Goal: Book appointment/travel/reservation

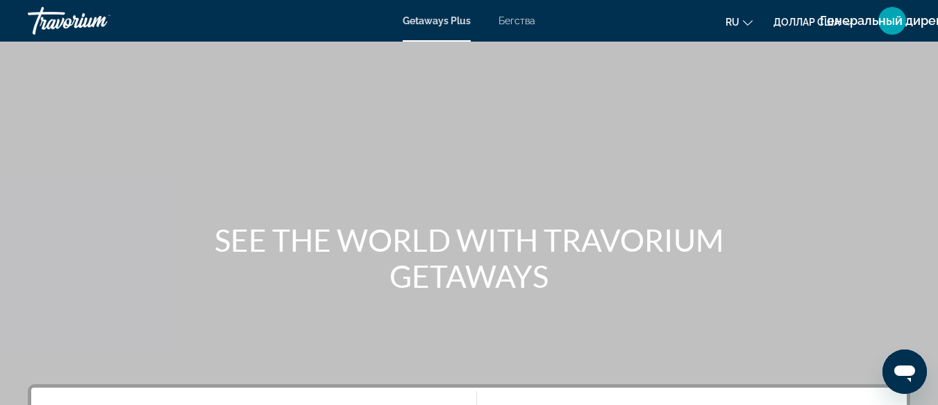
click at [433, 92] on div "Основное содержание" at bounding box center [469, 208] width 938 height 416
click at [518, 20] on font "Бегства" at bounding box center [516, 20] width 37 height 11
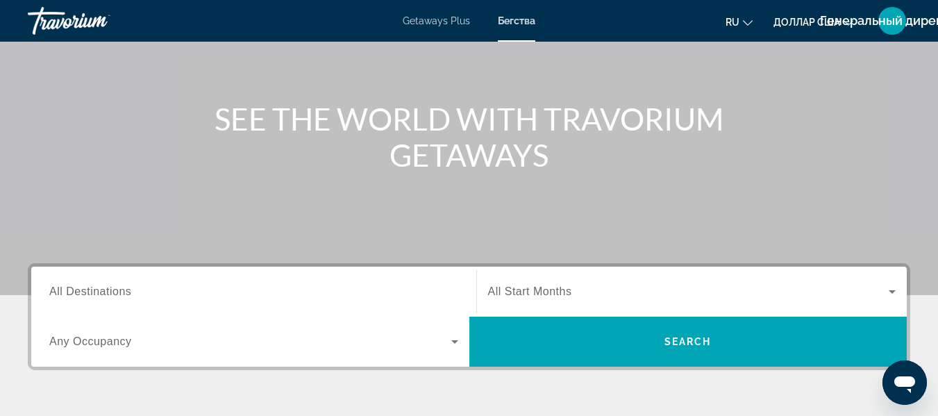
scroll to position [139, 0]
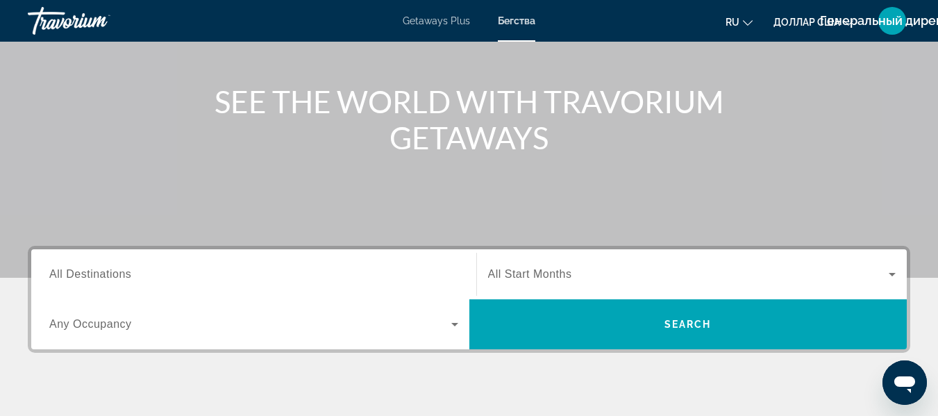
click at [112, 277] on span "All Destinations" at bounding box center [90, 274] width 82 height 12
click at [112, 277] on input "Destination All Destinations" at bounding box center [253, 274] width 409 height 17
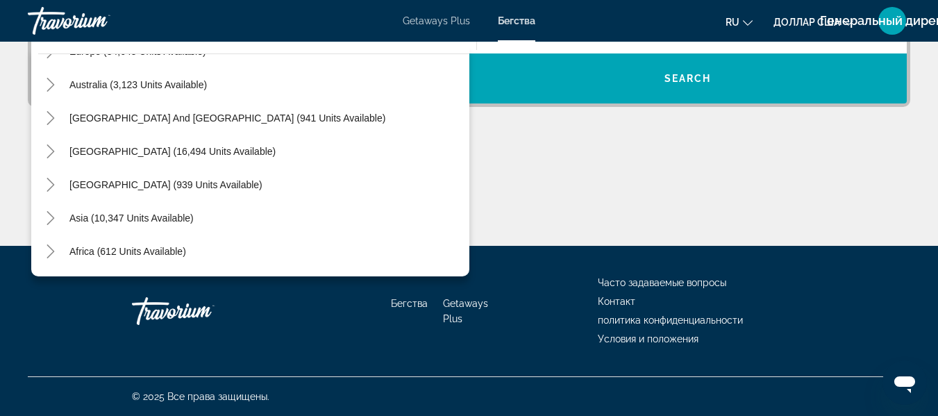
scroll to position [225, 0]
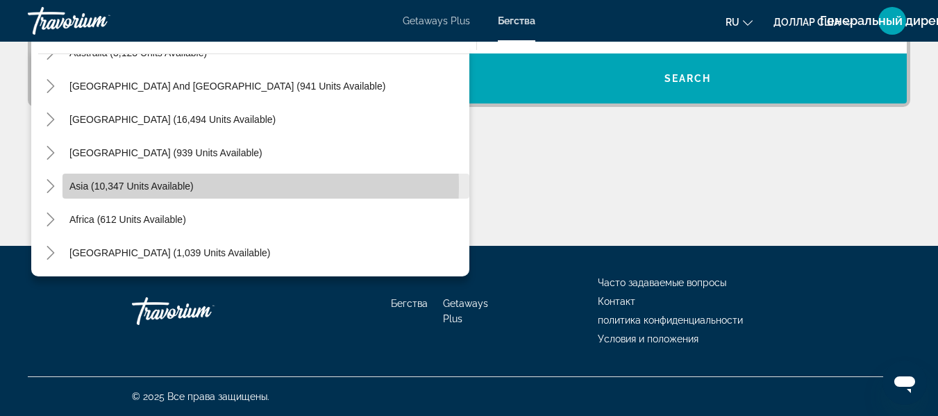
click at [87, 187] on span "Asia (10,347 units available)" at bounding box center [131, 185] width 124 height 11
type input "**********"
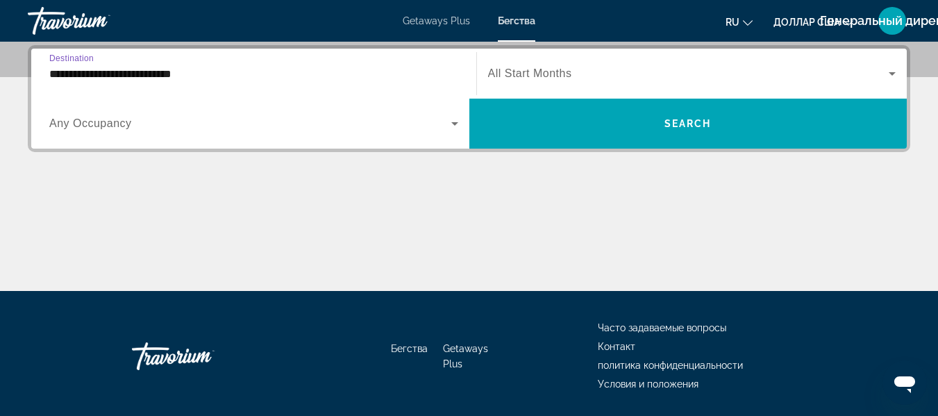
click at [136, 117] on span "Search widget" at bounding box center [250, 123] width 402 height 17
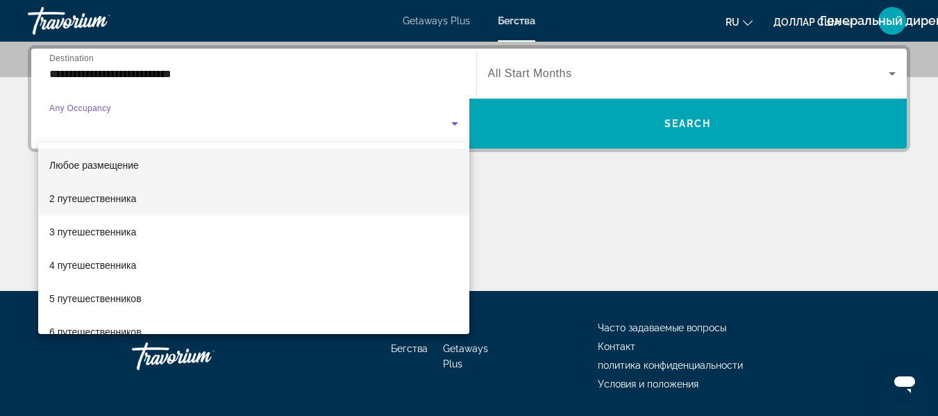
click at [144, 198] on mat-option "2 путешественника" at bounding box center [253, 198] width 431 height 33
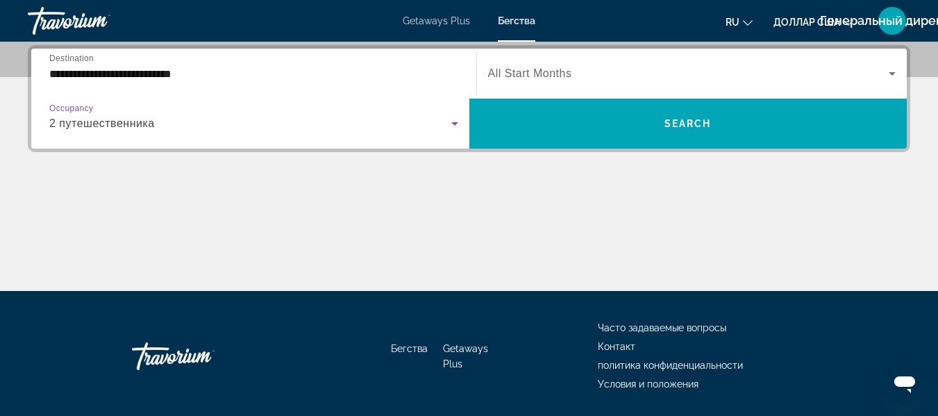
click at [525, 76] on span "All Start Months" at bounding box center [530, 73] width 84 height 12
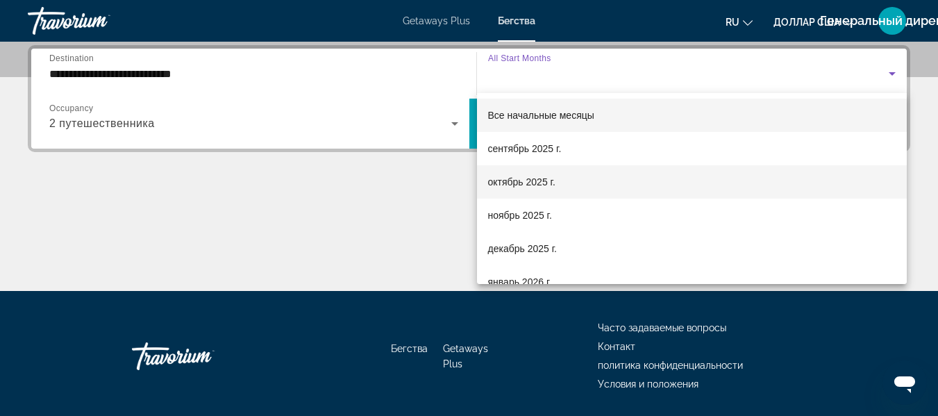
click at [502, 180] on font "октябрь 2025 г." at bounding box center [521, 181] width 67 height 11
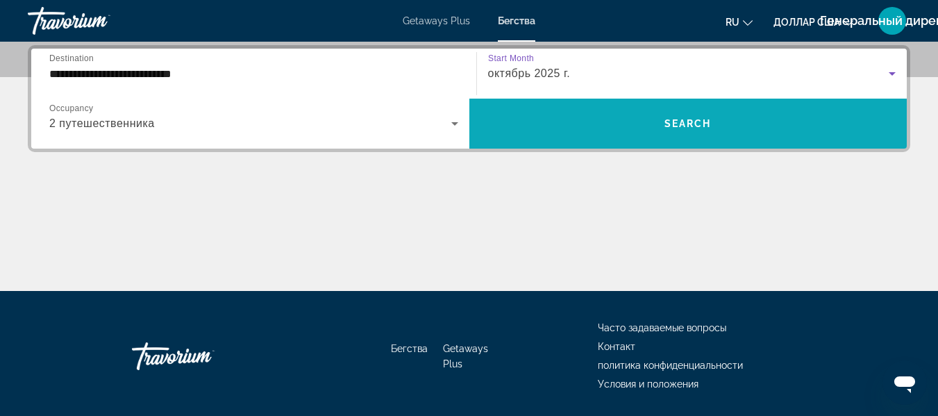
click at [591, 128] on span "Search widget" at bounding box center [688, 123] width 438 height 33
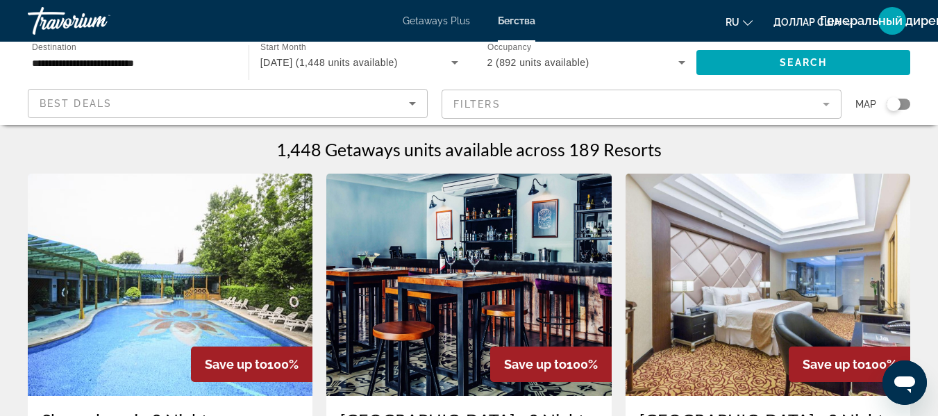
click at [155, 61] on input "**********" at bounding box center [131, 63] width 198 height 17
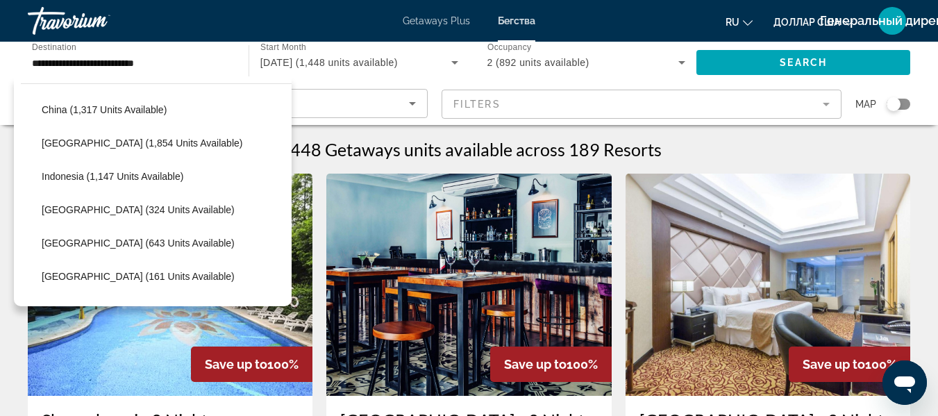
scroll to position [445, 0]
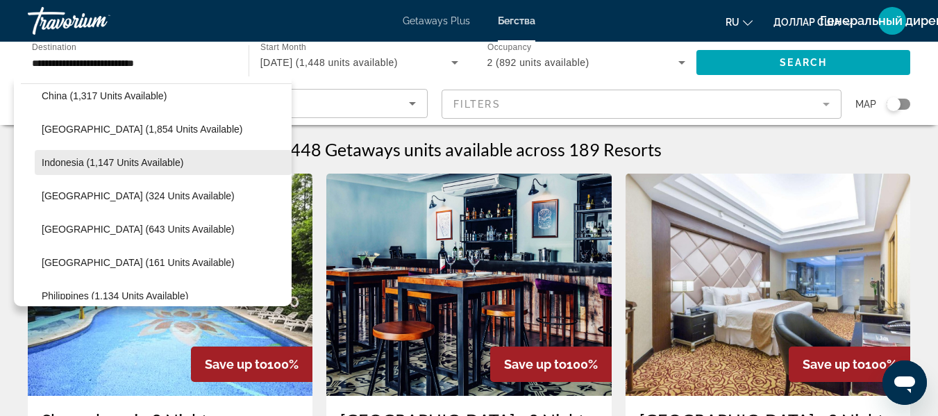
click at [70, 169] on span "Search widget" at bounding box center [163, 162] width 257 height 33
type input "**********"
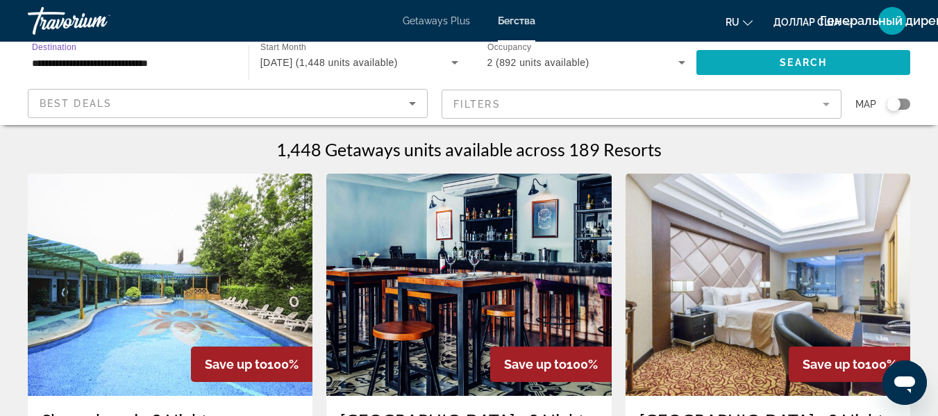
click at [723, 60] on span "Search widget" at bounding box center [803, 62] width 214 height 33
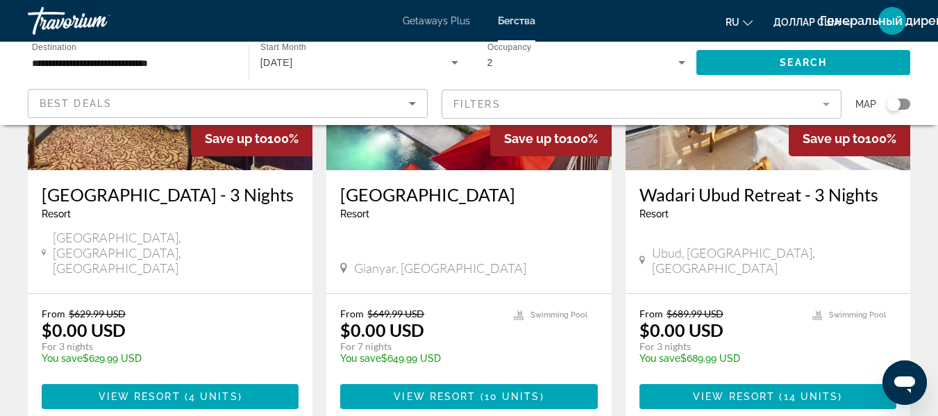
scroll to position [226, 0]
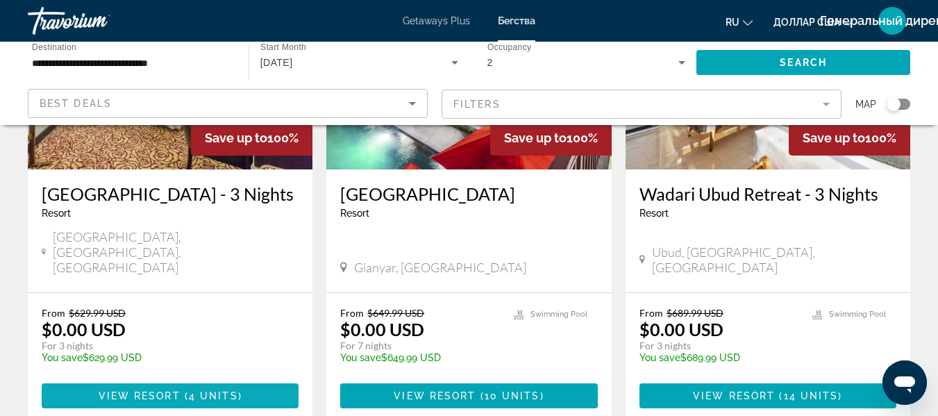
click at [115, 390] on span "View Resort" at bounding box center [140, 395] width 82 height 11
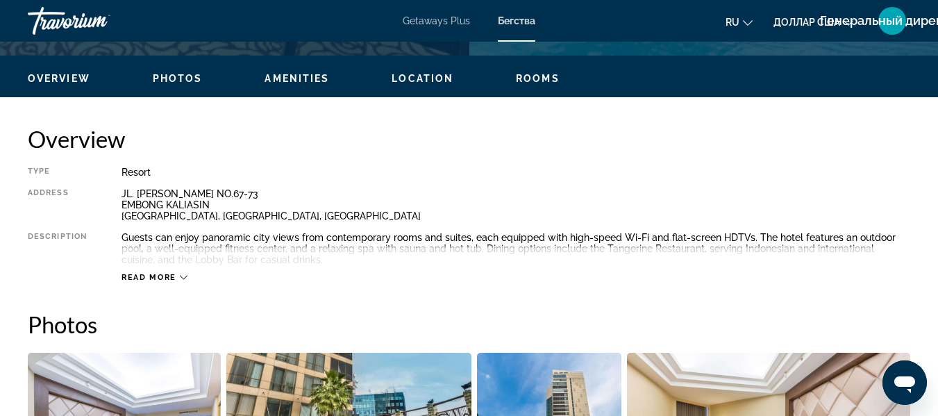
scroll to position [638, 0]
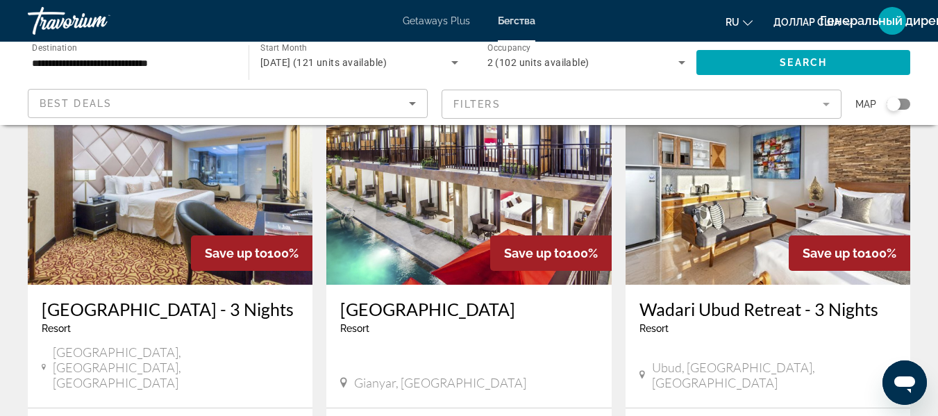
scroll to position [83, 0]
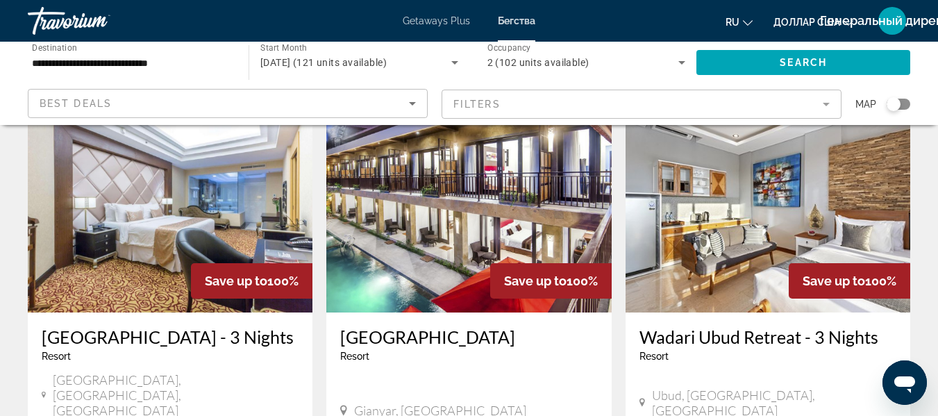
click at [425, 285] on img "Основное содержание" at bounding box center [468, 201] width 285 height 222
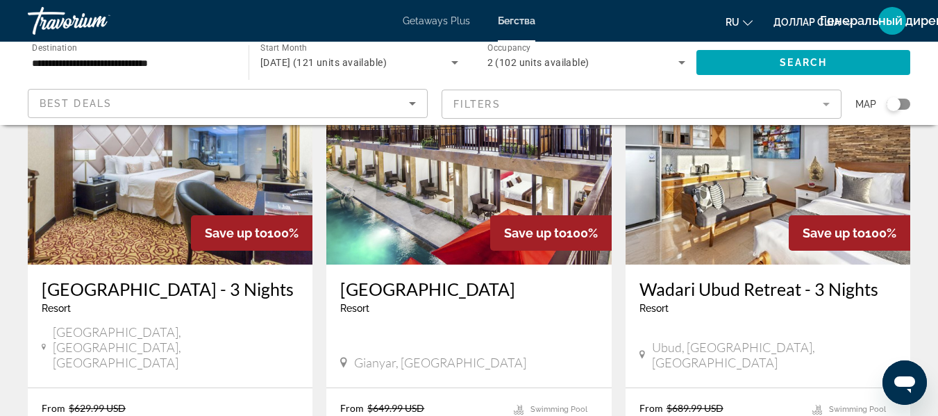
scroll to position [194, 0]
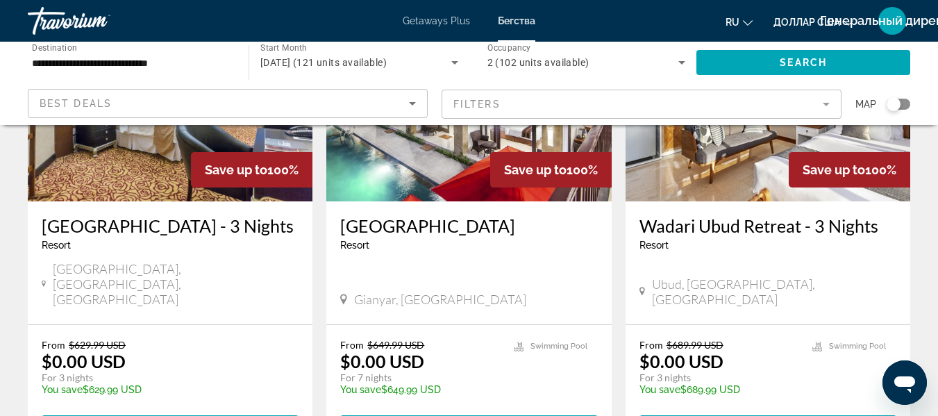
click at [689, 224] on h3 "Wadari Ubud Retreat - 3 Nights" at bounding box center [767, 225] width 257 height 21
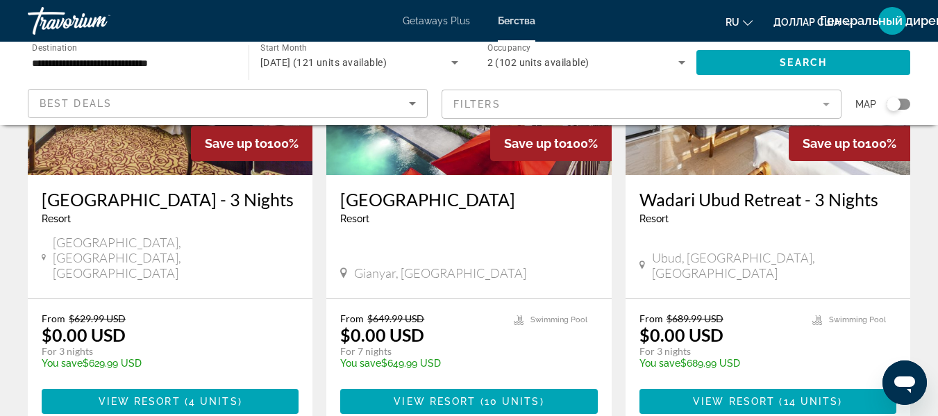
scroll to position [222, 0]
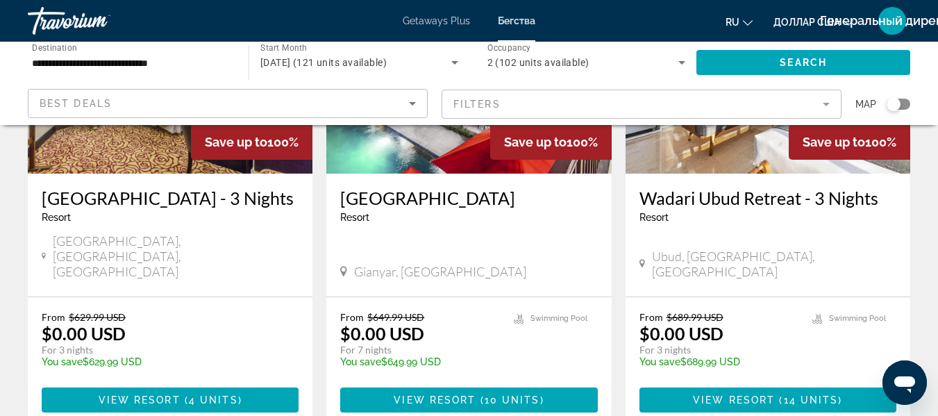
click at [669, 197] on h3 "Wadari Ubud Retreat - 3 Nights" at bounding box center [767, 197] width 257 height 21
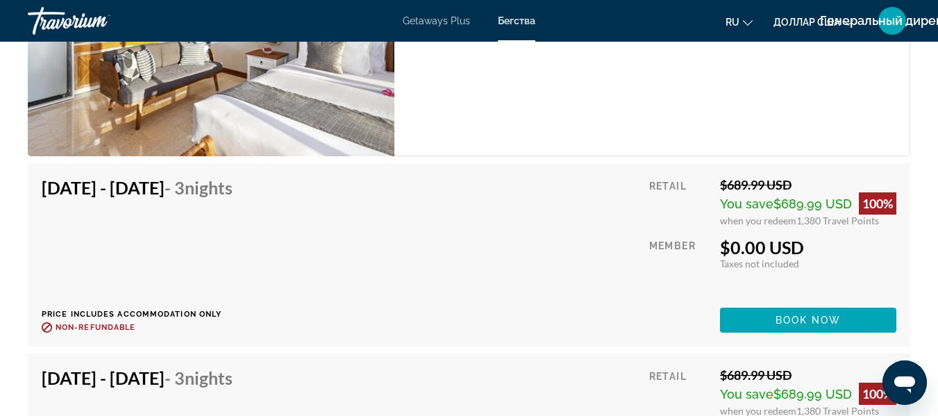
scroll to position [2609, 0]
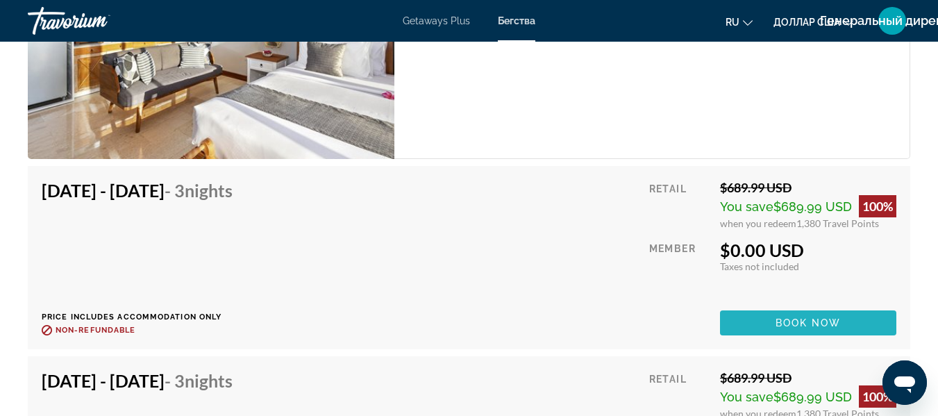
click at [766, 321] on span "Основное содержание" at bounding box center [808, 322] width 176 height 33
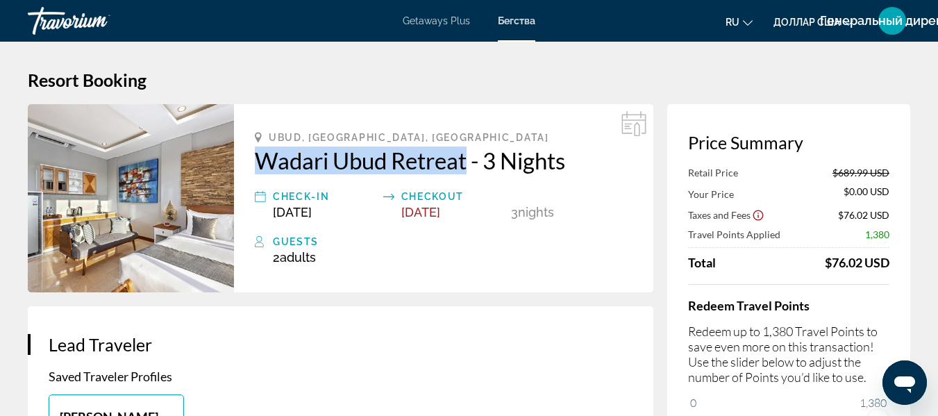
drag, startPoint x: 250, startPoint y: 162, endPoint x: 466, endPoint y: 162, distance: 216.5
click at [466, 162] on div "Ubud, [GEOGRAPHIC_DATA], [GEOGRAPHIC_DATA] Wadari Ubud Retreat - 3 Nights Check…" at bounding box center [443, 198] width 419 height 188
copy h2 "Wadari Ubud Retreat"
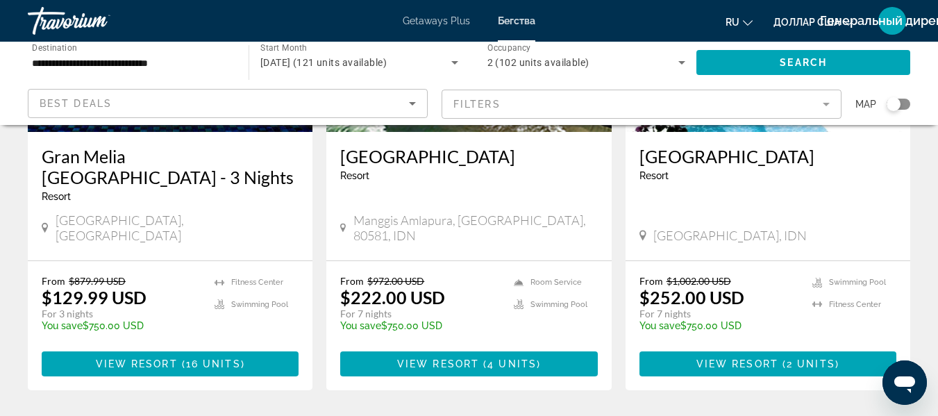
scroll to position [1761, 0]
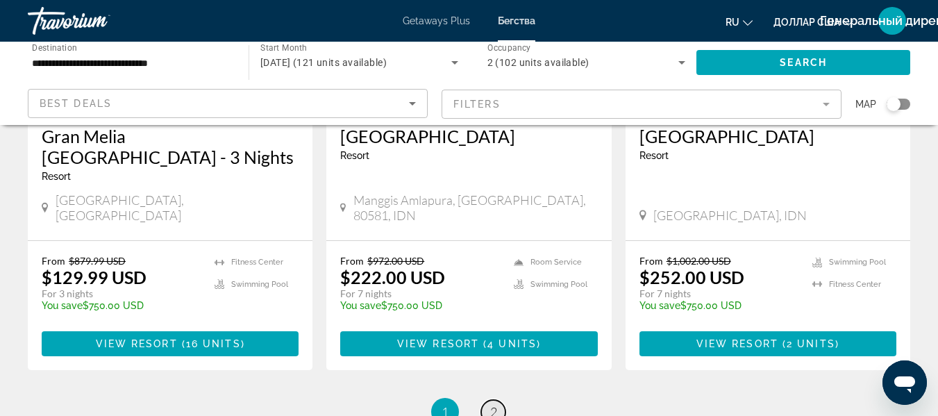
click at [495, 404] on span "2" at bounding box center [493, 411] width 7 height 15
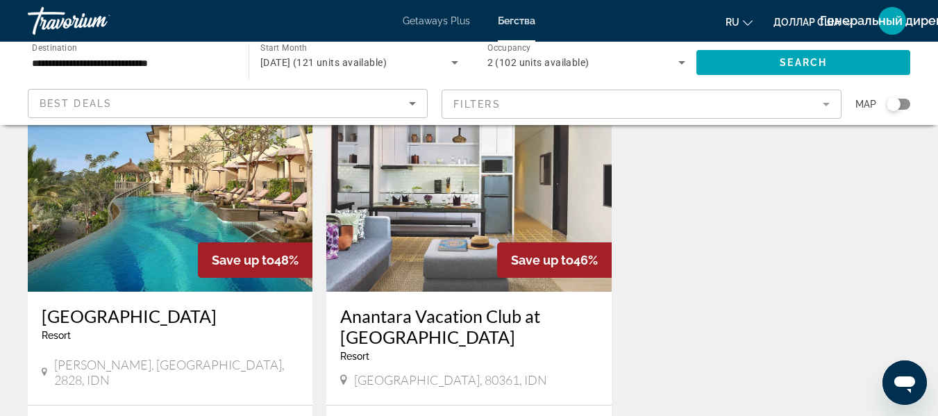
scroll to position [640, 0]
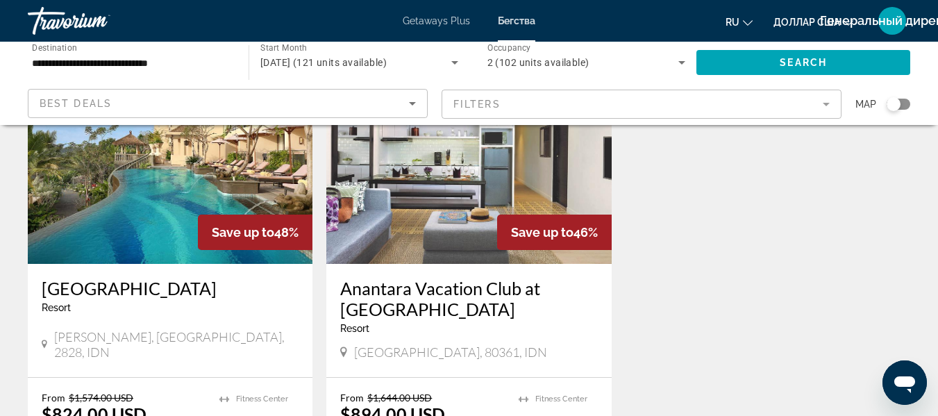
click at [108, 278] on h3 "[GEOGRAPHIC_DATA]" at bounding box center [170, 288] width 257 height 21
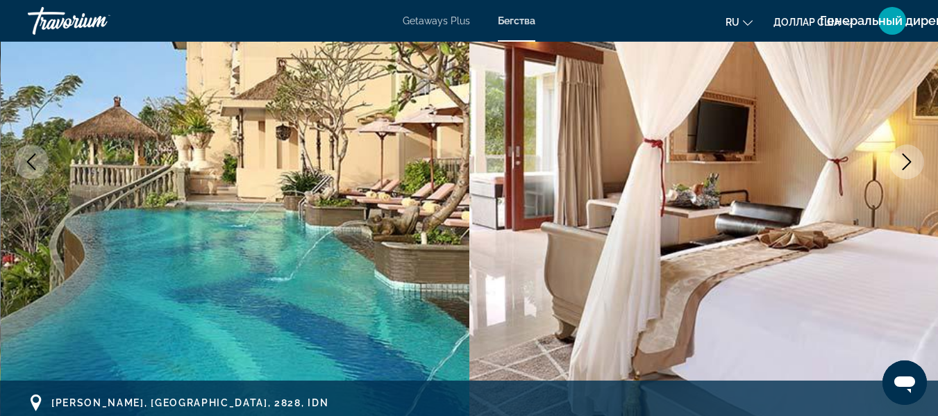
scroll to position [222, 0]
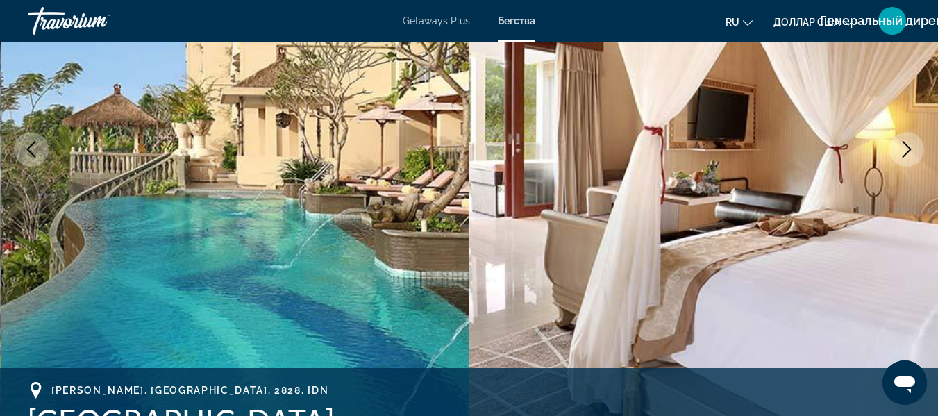
click at [904, 146] on icon "Next image" at bounding box center [906, 149] width 17 height 17
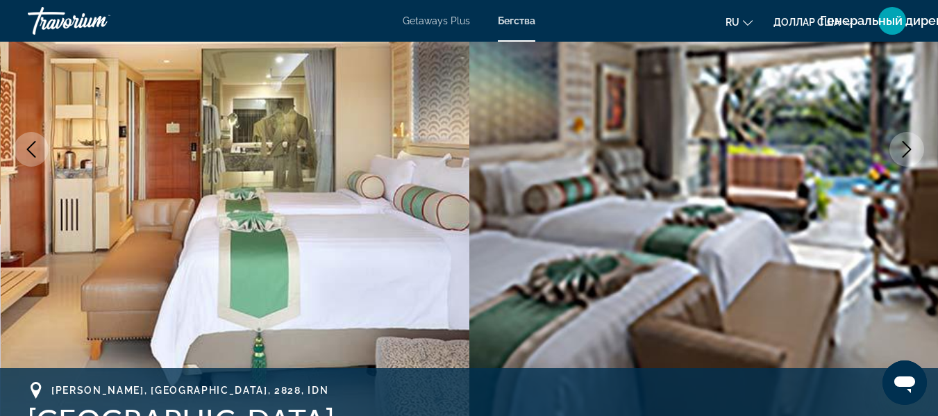
click at [904, 146] on icon "Next image" at bounding box center [906, 149] width 17 height 17
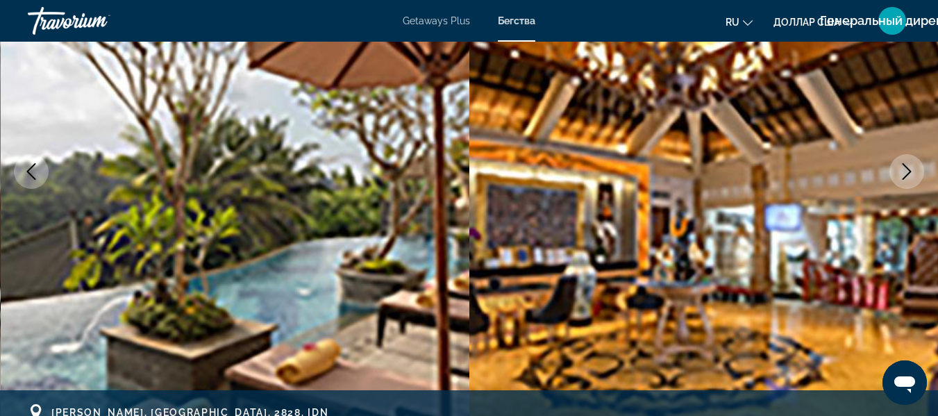
scroll to position [185, 0]
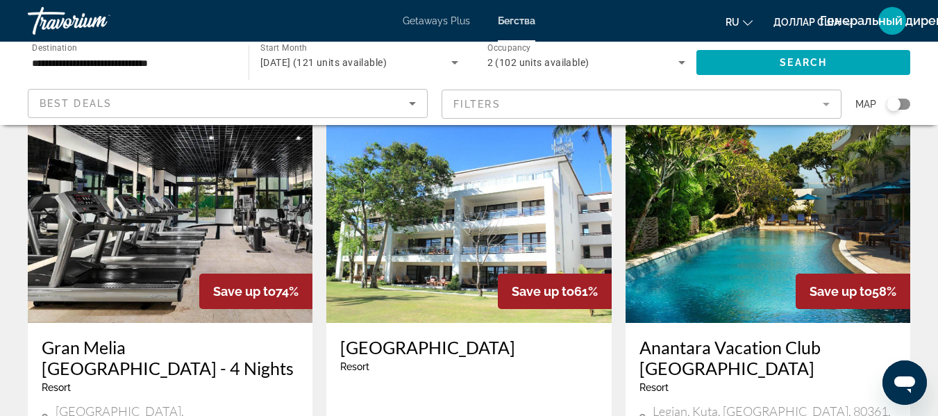
scroll to position [56, 0]
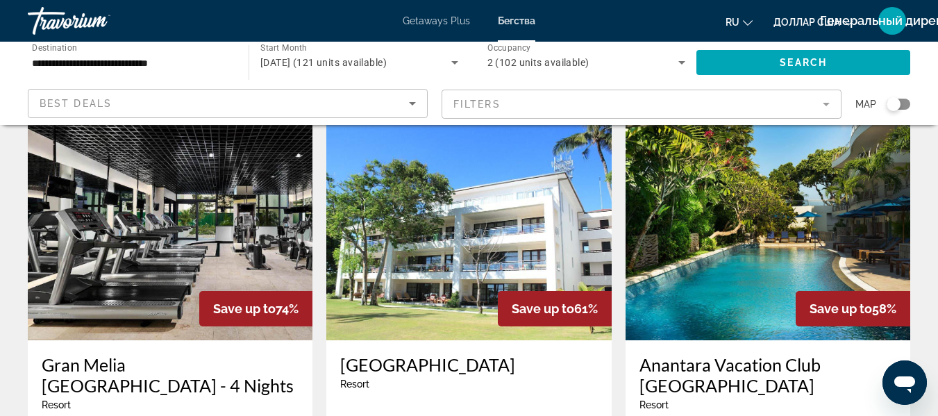
click at [668, 366] on h3 "Anantara Vacation Club [GEOGRAPHIC_DATA]" at bounding box center [767, 375] width 257 height 42
